Goal: Use online tool/utility: Use online tool/utility

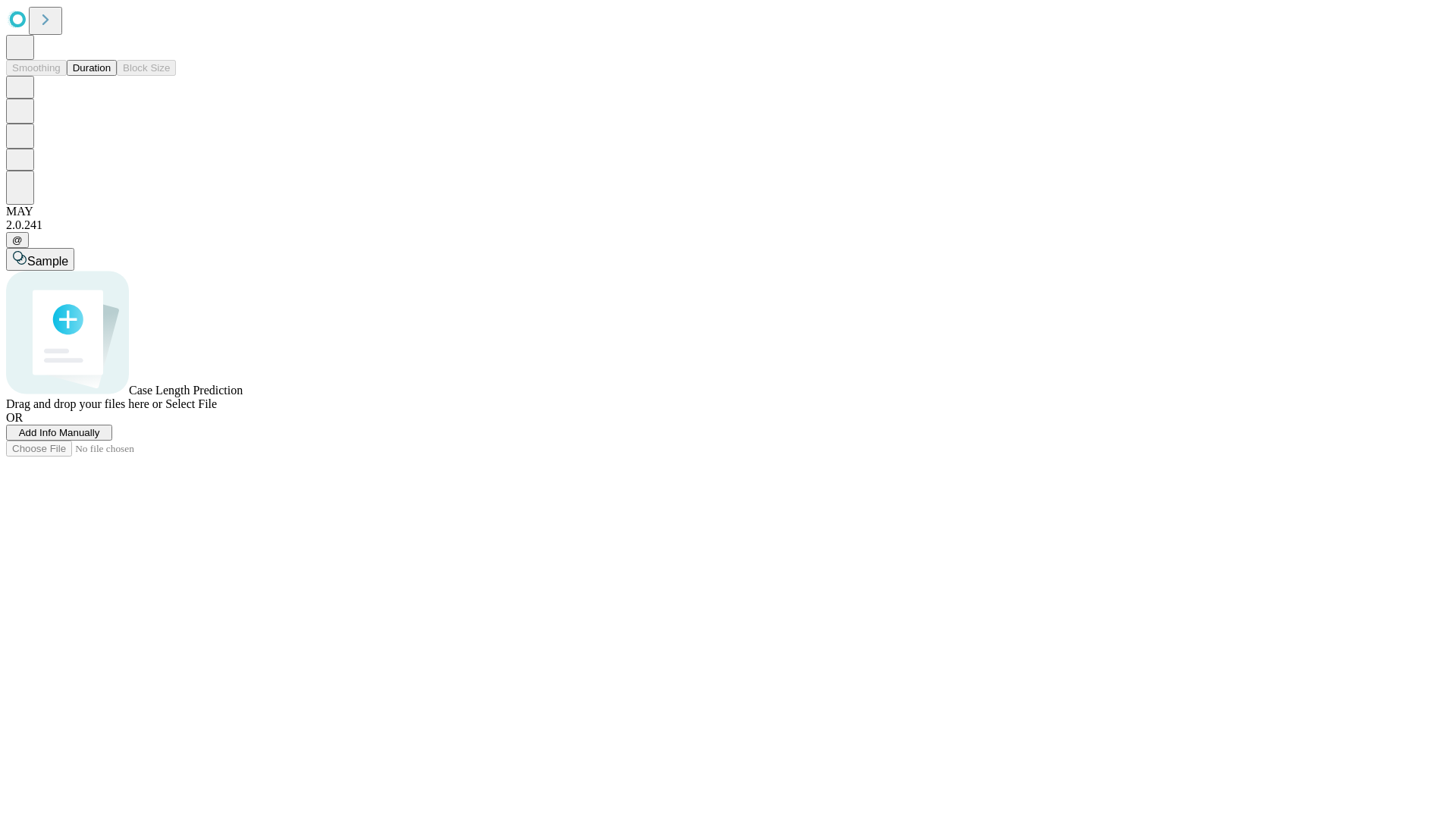
click at [111, 76] on button "Duration" at bounding box center [91, 67] width 50 height 16
click at [100, 438] on span "Add Info Manually" at bounding box center [59, 433] width 81 height 11
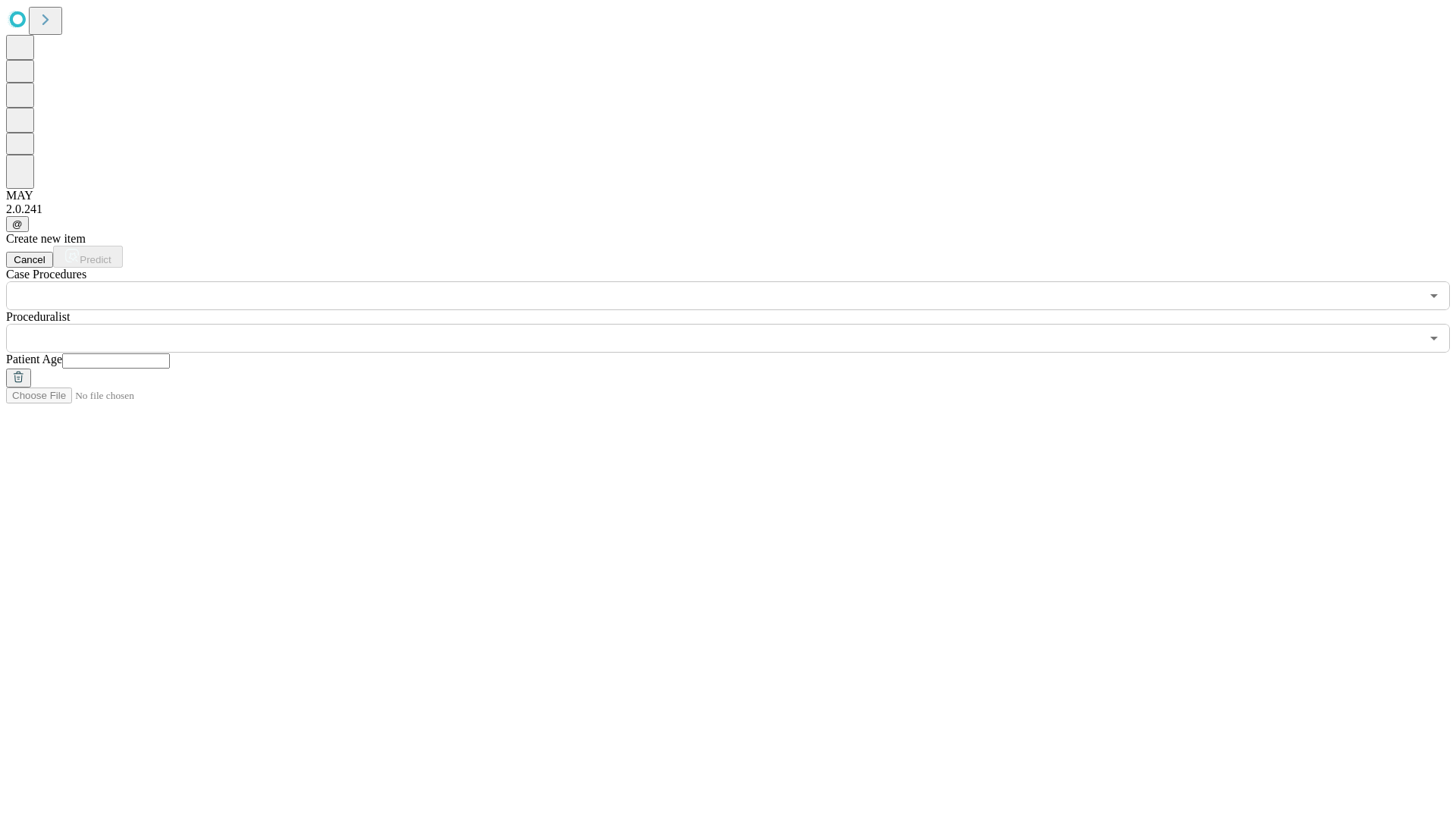
click at [170, 353] on input "text" at bounding box center [116, 361] width 107 height 15
type input "**"
click at [738, 324] on input "text" at bounding box center [713, 338] width 1414 height 28
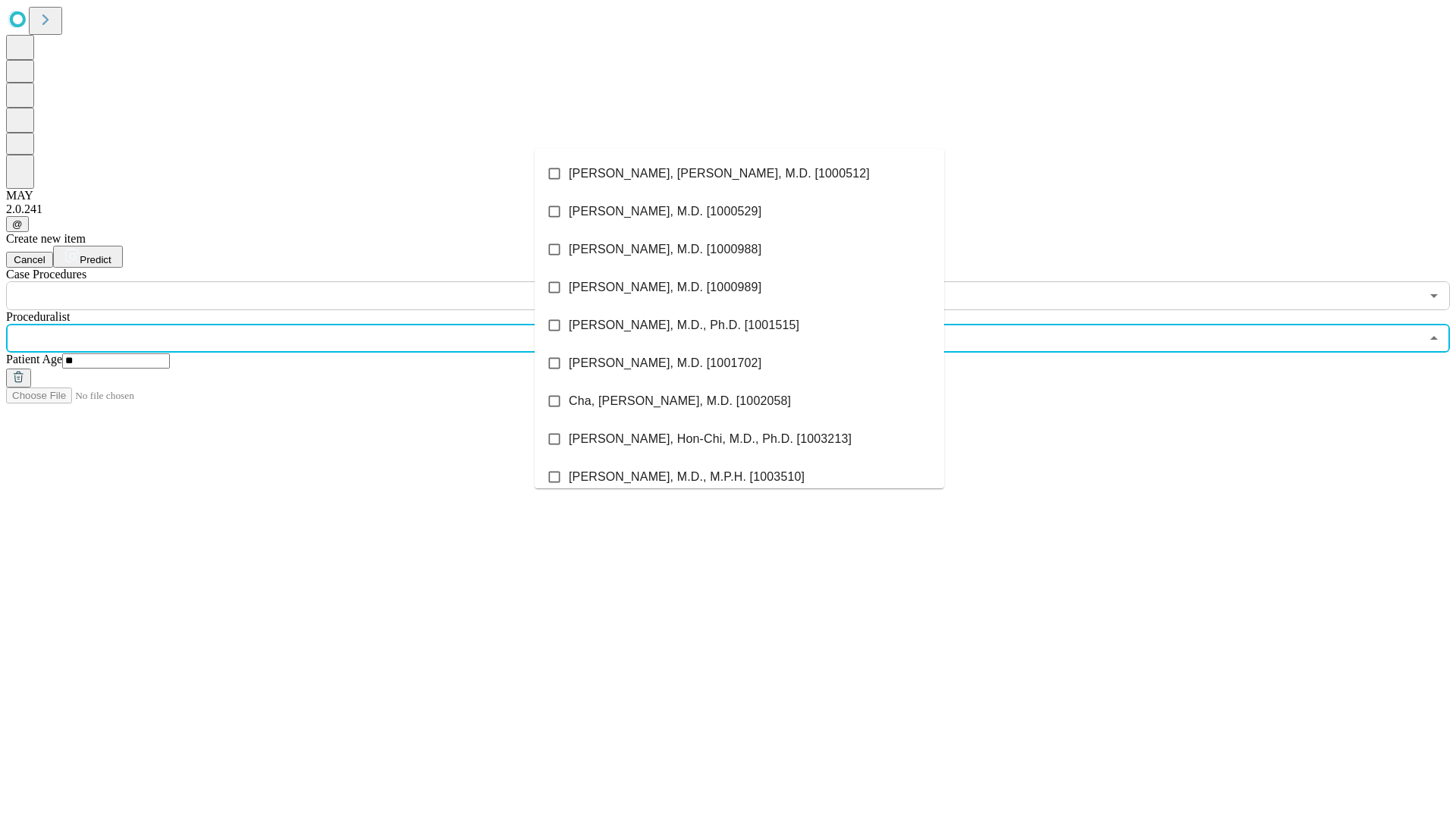
click at [739, 174] on li "[PERSON_NAME], [PERSON_NAME], M.D. [1000512]" at bounding box center [738, 174] width 409 height 38
click at [319, 281] on input "text" at bounding box center [713, 295] width 1414 height 28
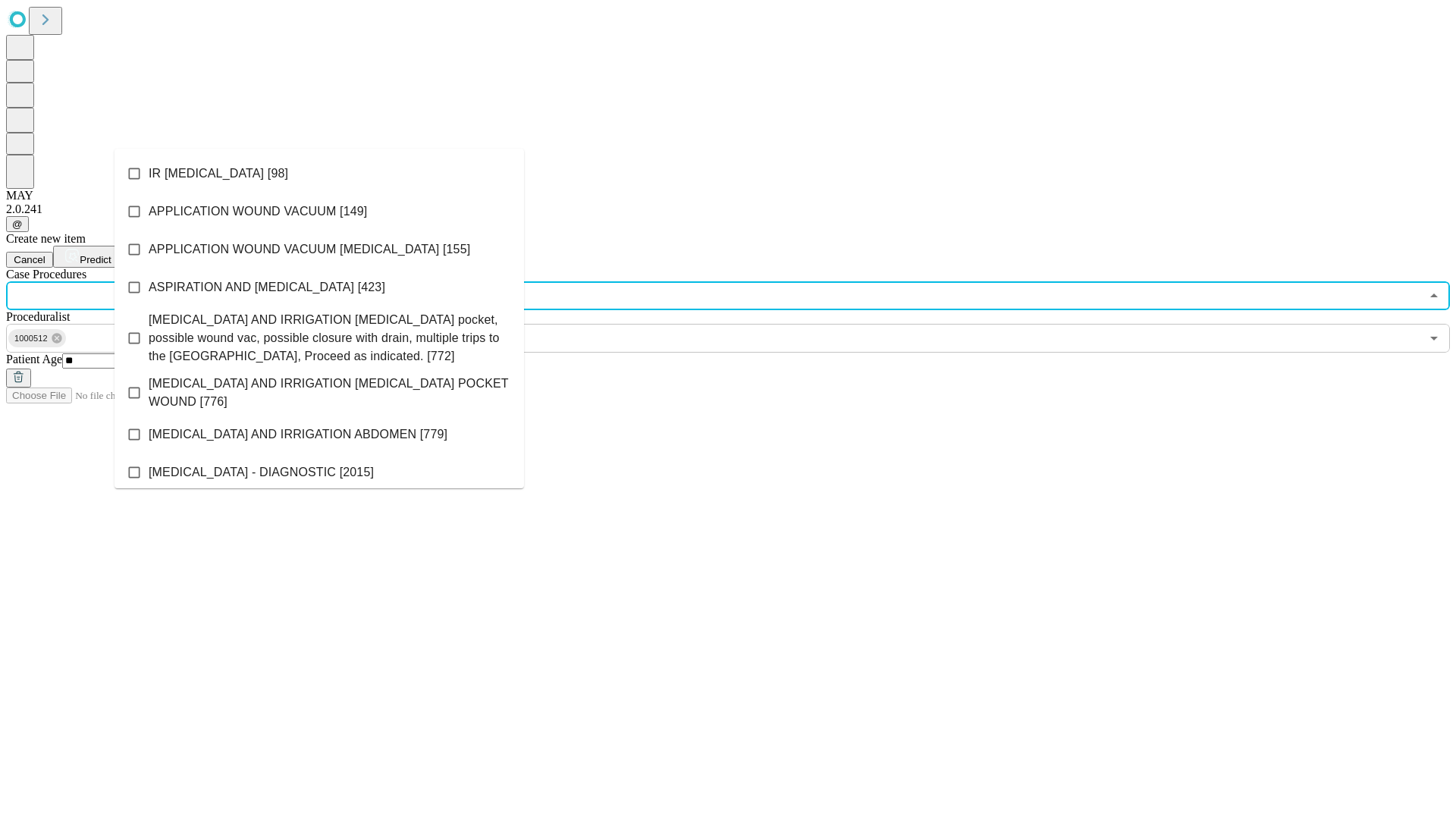
click at [319, 174] on li "IR [MEDICAL_DATA] [98]" at bounding box center [319, 174] width 409 height 38
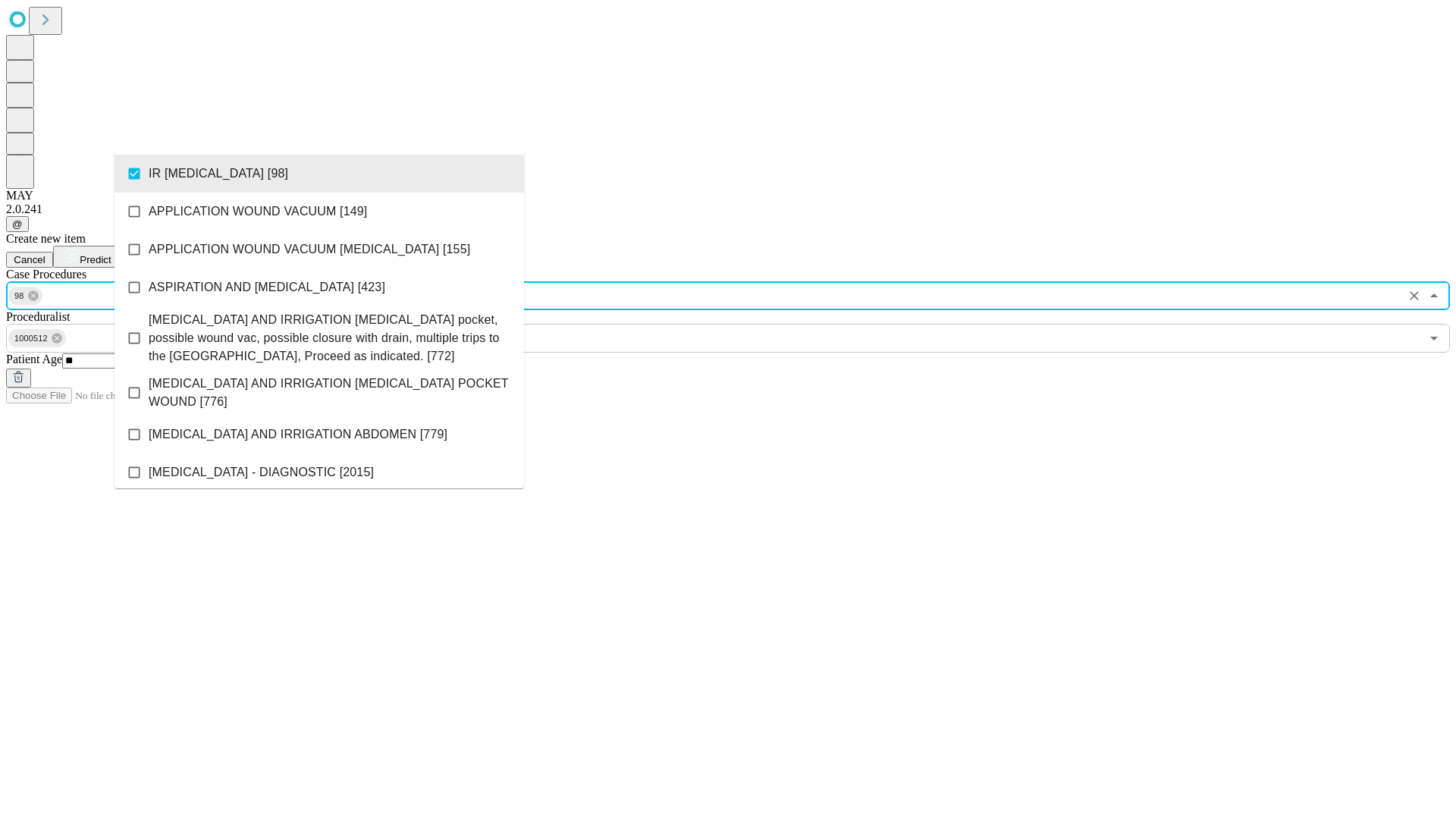
click at [111, 254] on span "Predict" at bounding box center [95, 260] width 31 height 11
